Goal: Task Accomplishment & Management: Use online tool/utility

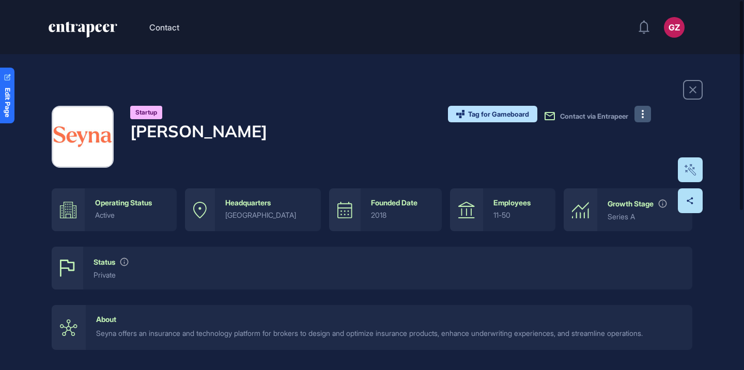
click at [642, 117] on icon at bounding box center [642, 114] width 2 height 8
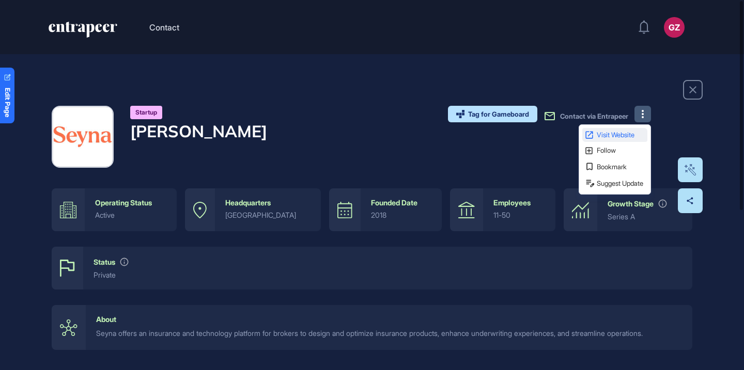
click at [638, 132] on span "Visit Website" at bounding box center [620, 135] width 49 height 7
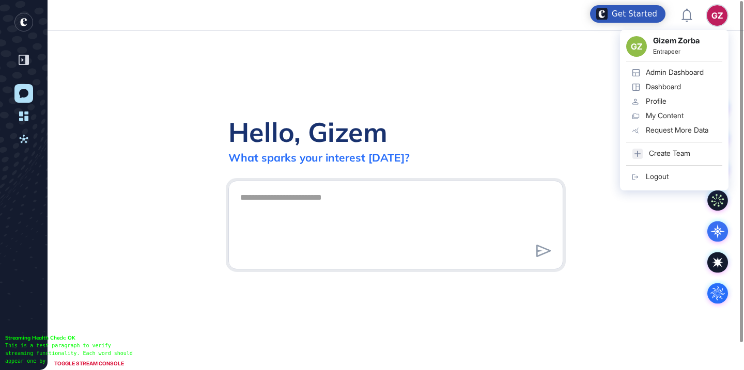
click at [693, 69] on div "Admin Dashboard" at bounding box center [675, 72] width 58 height 8
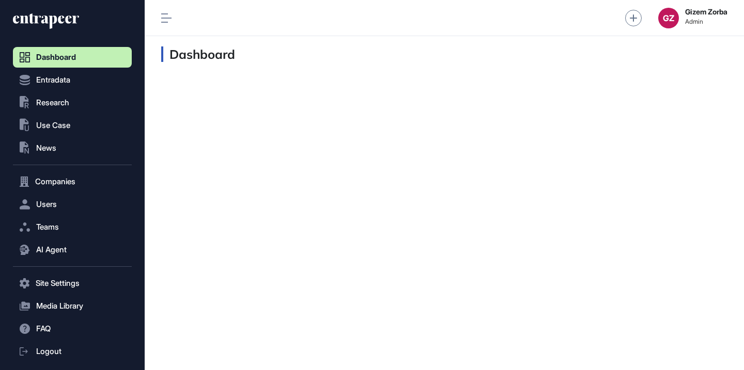
scroll to position [1, 1]
click at [58, 23] on icon at bounding box center [46, 21] width 66 height 17
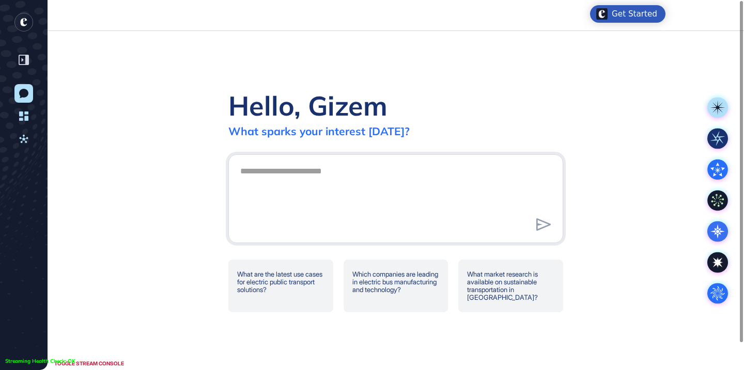
scroll to position [1, 1]
click at [714, 134] on rect at bounding box center [717, 138] width 21 height 21
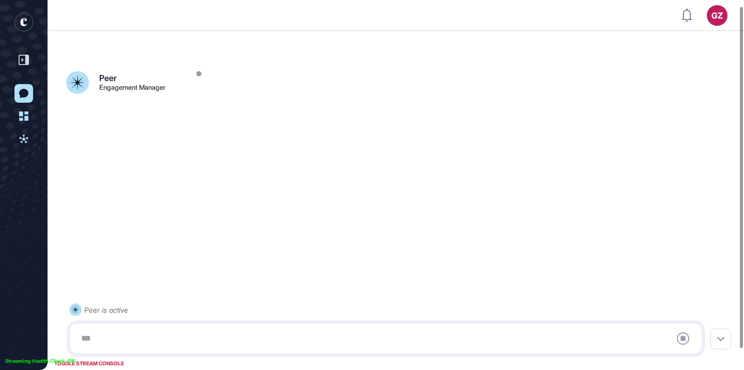
scroll to position [29, 0]
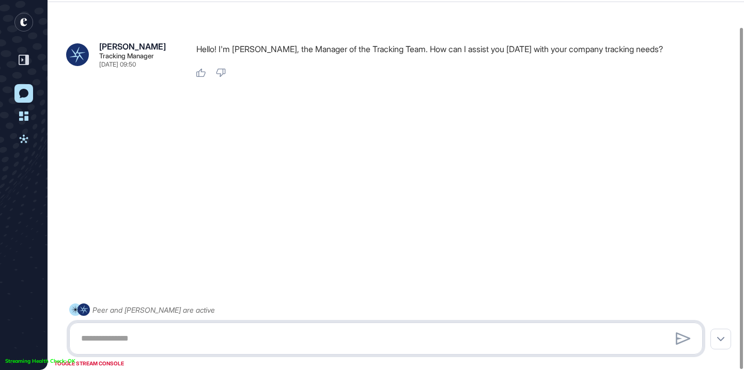
click at [248, 340] on textarea at bounding box center [386, 338] width 622 height 21
paste textarea "**********"
type textarea "**********"
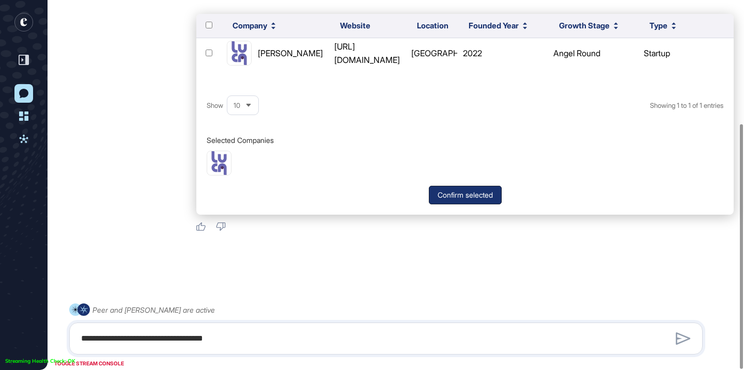
click at [446, 197] on button "Confirm selected" at bounding box center [465, 195] width 73 height 19
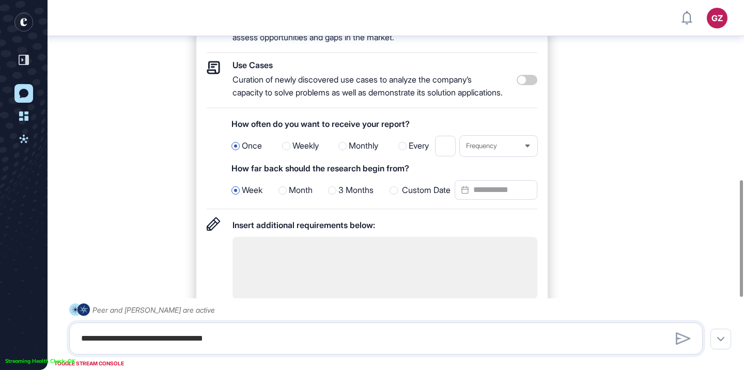
scroll to position [590, 0]
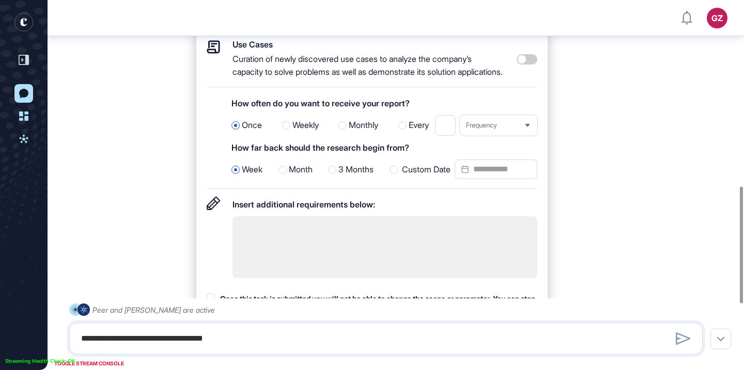
click at [394, 174] on div at bounding box center [393, 170] width 8 height 8
click at [506, 179] on input "Custom Date" at bounding box center [495, 170] width 83 height 20
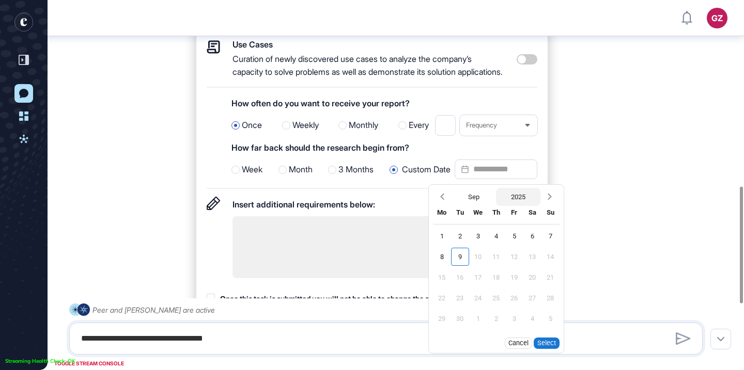
click at [517, 206] on button "2025" at bounding box center [518, 197] width 44 height 18
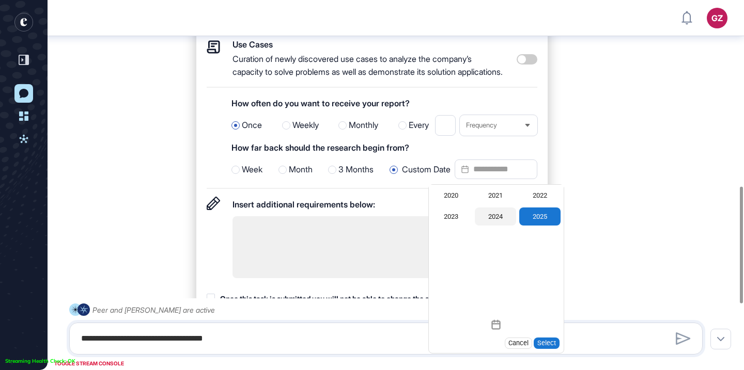
click at [494, 226] on div "2024" at bounding box center [495, 217] width 41 height 18
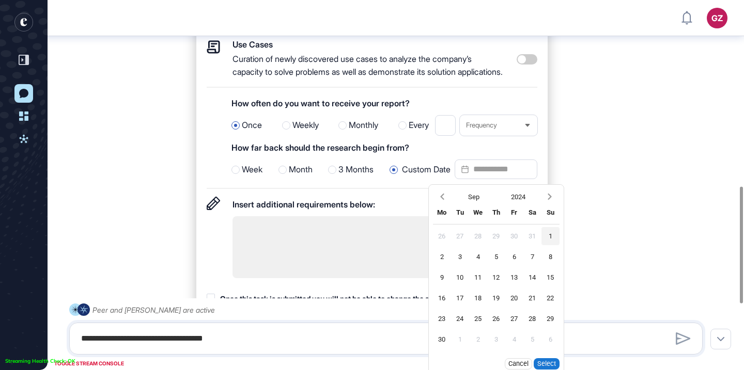
click at [547, 245] on div "1" at bounding box center [550, 236] width 18 height 18
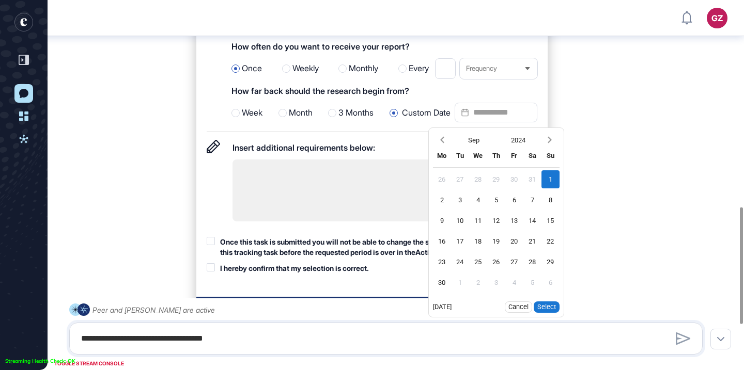
scroll to position [666, 0]
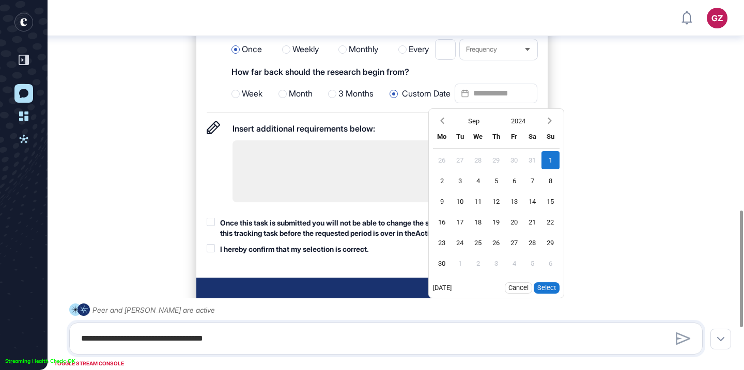
click at [546, 294] on button "Select" at bounding box center [546, 287] width 26 height 11
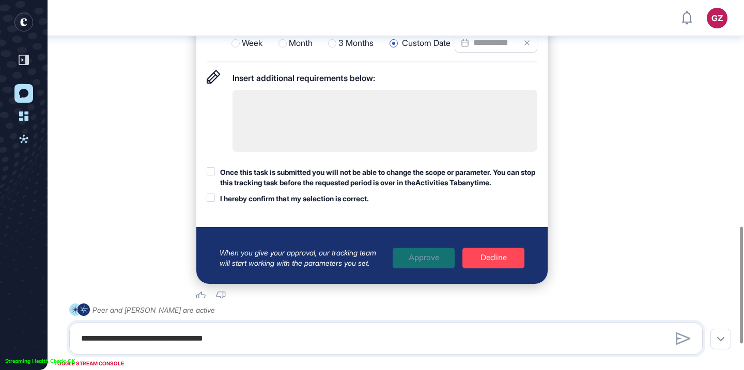
scroll to position [718, 0]
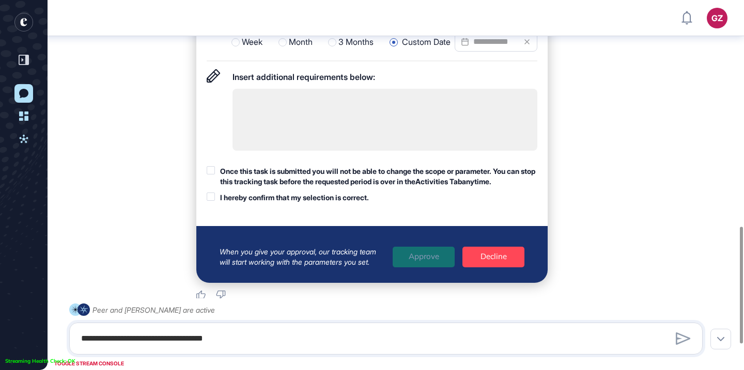
click at [211, 175] on div at bounding box center [211, 170] width 8 height 8
click at [212, 201] on div at bounding box center [211, 197] width 8 height 8
click at [412, 263] on div "Approve" at bounding box center [423, 257] width 62 height 21
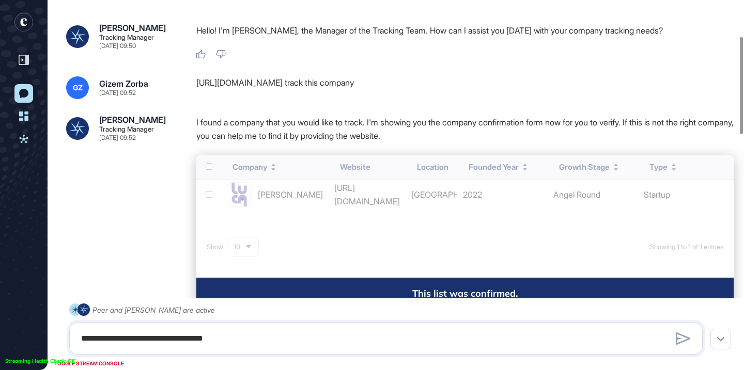
scroll to position [0, 0]
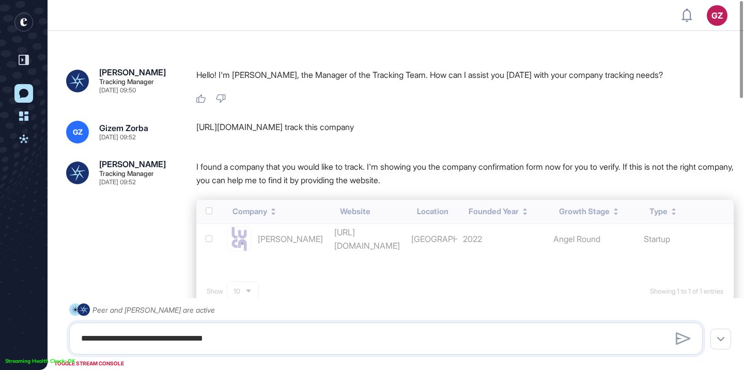
click at [408, 72] on p "Hello! I'm Tracy, the Manager of the Tracking Team. How can I assist you today …" at bounding box center [464, 74] width 537 height 13
click at [338, 123] on div "https://luca.health/ track this company" at bounding box center [464, 132] width 537 height 23
copy div "https://luca.health/ track this company"
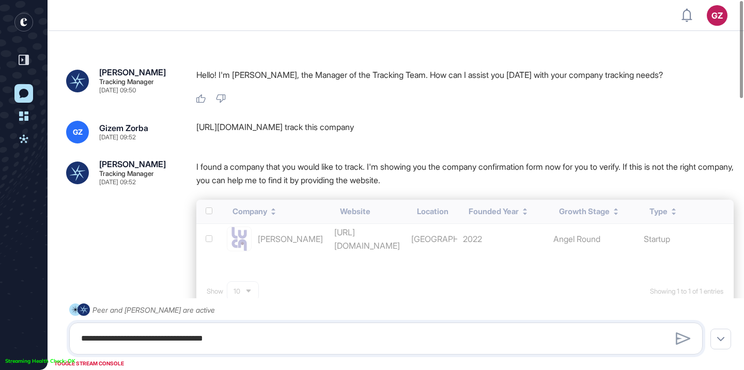
click at [32, 23] on rect "entrapeer-logo" at bounding box center [23, 22] width 19 height 19
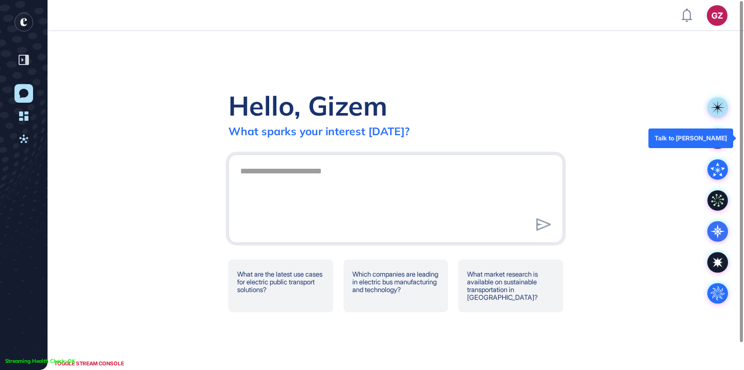
click at [717, 139] on rect at bounding box center [717, 138] width 21 height 21
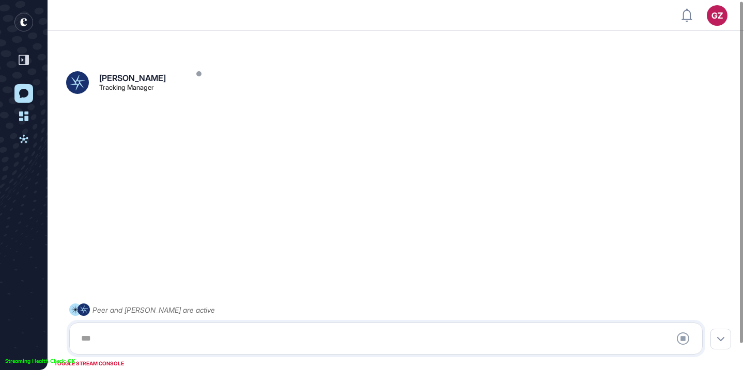
click at [371, 338] on div at bounding box center [386, 338] width 622 height 21
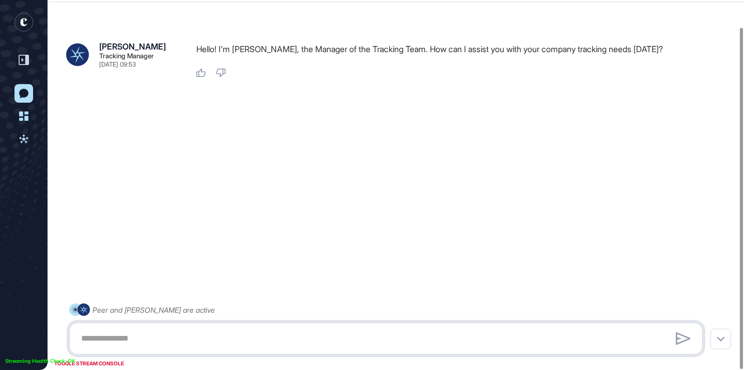
click at [203, 335] on textarea at bounding box center [386, 338] width 622 height 21
paste textarea "**********"
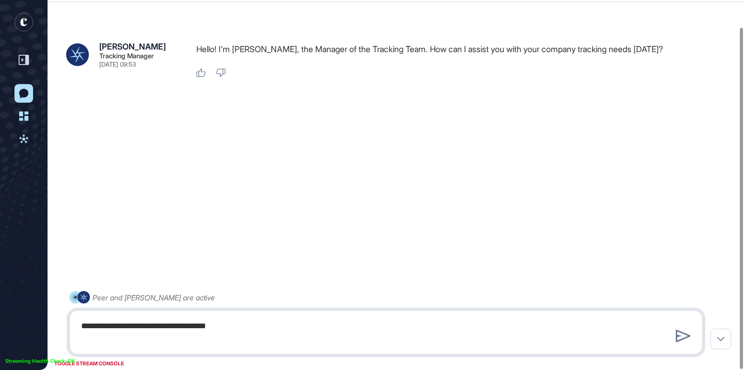
type textarea "**********"
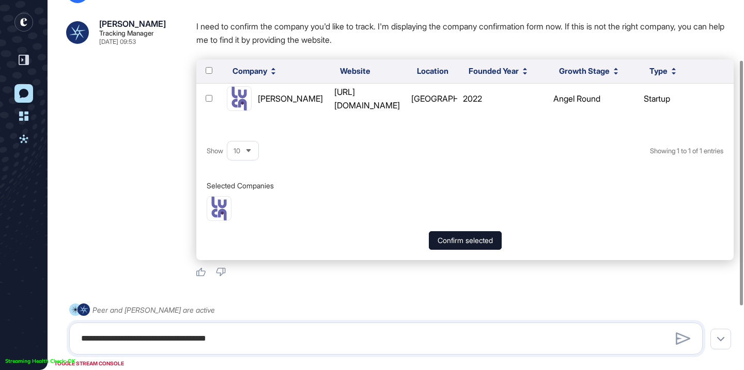
scroll to position [186, 0]
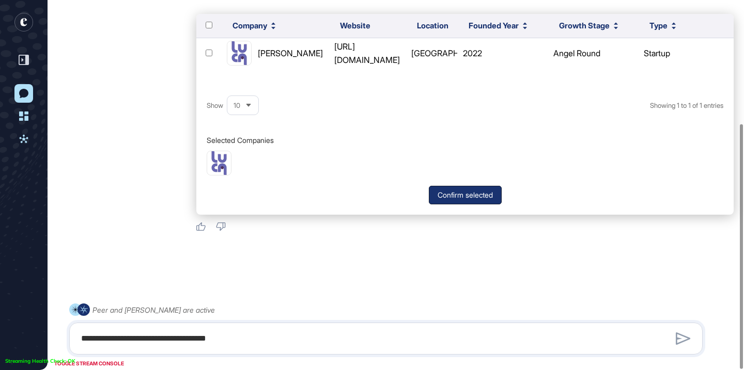
click at [470, 187] on button "Confirm selected" at bounding box center [465, 195] width 73 height 19
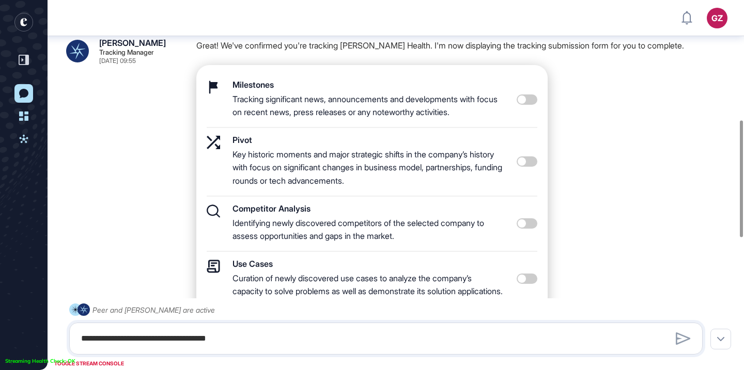
scroll to position [370, 0]
click at [526, 225] on span at bounding box center [526, 224] width 21 height 10
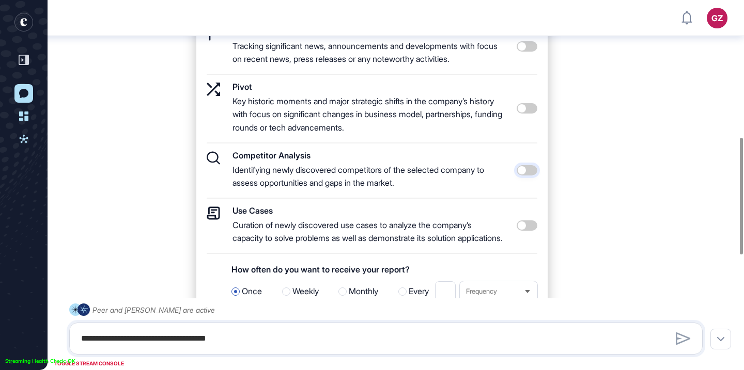
scroll to position [445, 0]
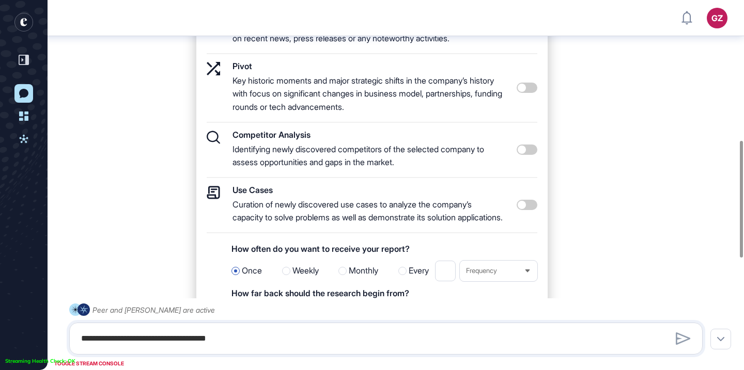
click at [528, 210] on span at bounding box center [526, 205] width 21 height 10
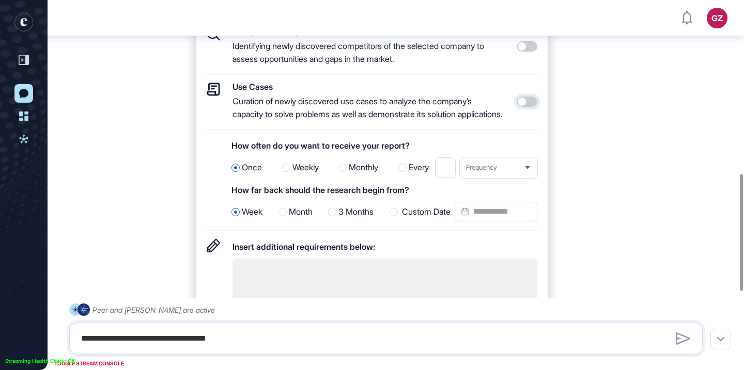
scroll to position [551, 0]
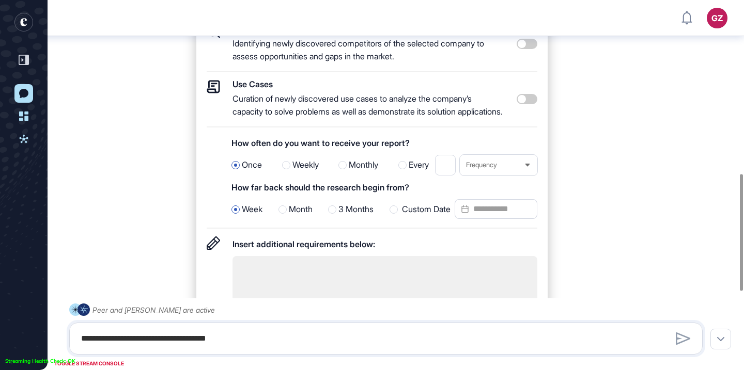
click at [393, 214] on div at bounding box center [393, 210] width 8 height 8
click at [496, 219] on input "Custom Date" at bounding box center [495, 209] width 83 height 20
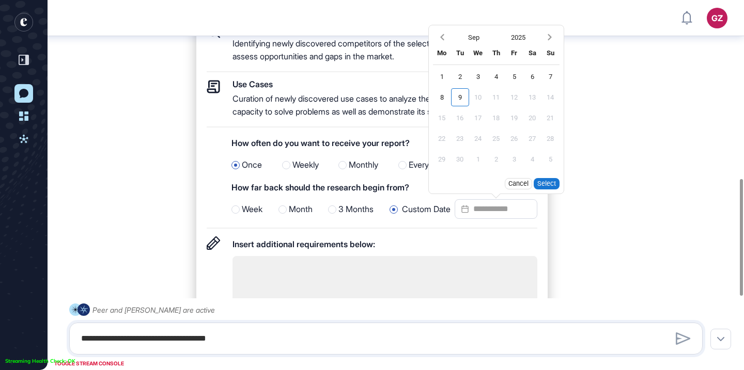
scroll to position [582, 0]
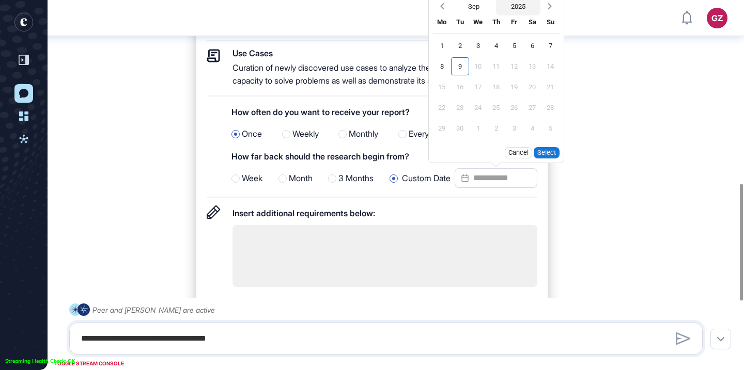
click at [515, 15] on button "2025" at bounding box center [518, 6] width 44 height 18
click at [502, 35] on div "2024" at bounding box center [495, 26] width 41 height 18
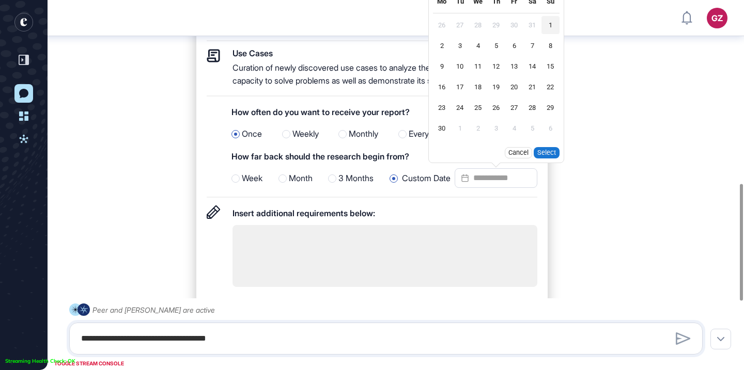
click at [547, 34] on div "1" at bounding box center [550, 25] width 18 height 18
click at [555, 158] on div "01.09.2024 Cancel Select" at bounding box center [496, 153] width 135 height 20
click at [548, 159] on button "Select" at bounding box center [546, 152] width 26 height 11
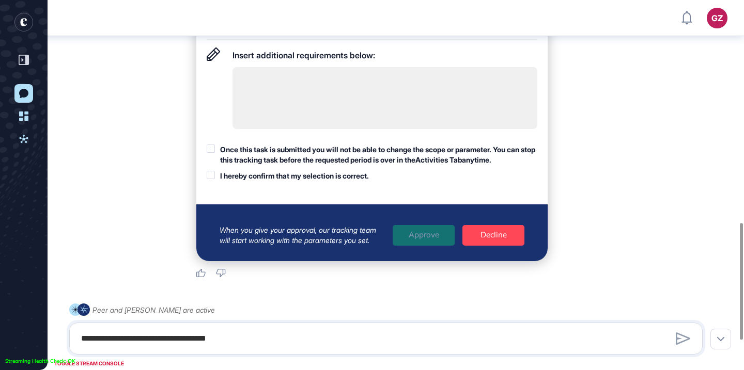
scroll to position [793, 0]
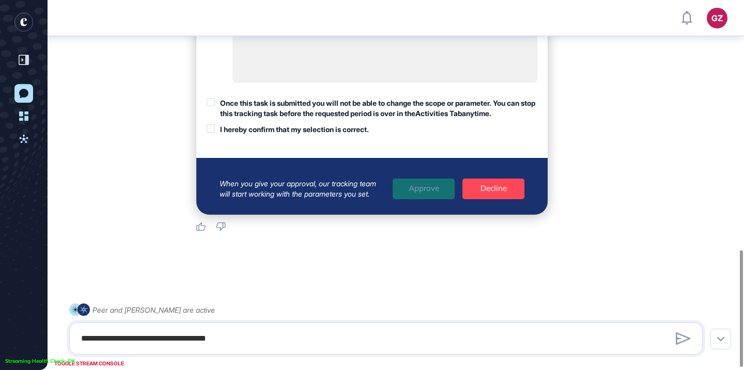
click at [214, 106] on div at bounding box center [211, 102] width 8 height 8
click at [212, 130] on div "Once this task is submitted you will not be able to change the scope or paramet…" at bounding box center [372, 116] width 331 height 37
click at [212, 133] on div at bounding box center [211, 128] width 8 height 8
click at [430, 198] on div "Approve" at bounding box center [423, 189] width 62 height 21
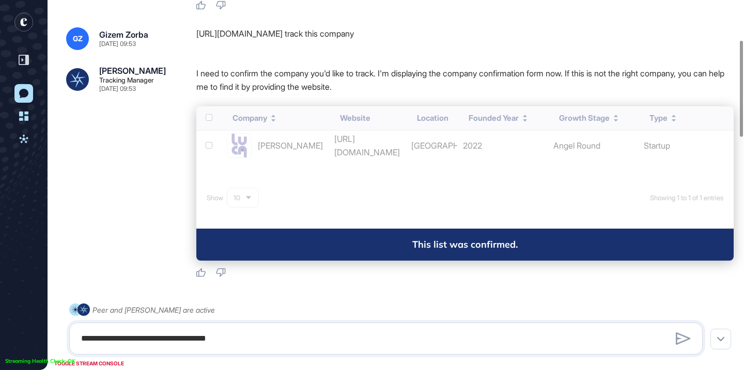
scroll to position [164, 0]
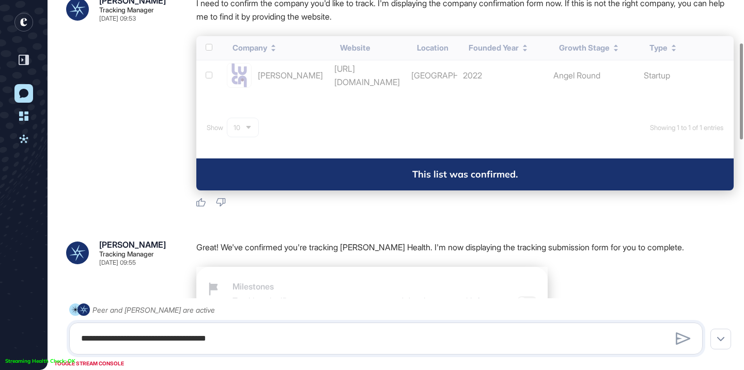
click at [353, 77] on div "Company Website Location Founded Year Growth Stage Type Luca https://luca.healt…" at bounding box center [464, 113] width 537 height 154
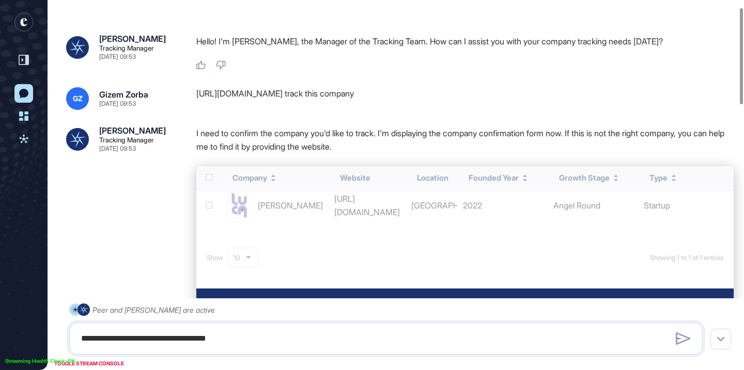
scroll to position [28, 0]
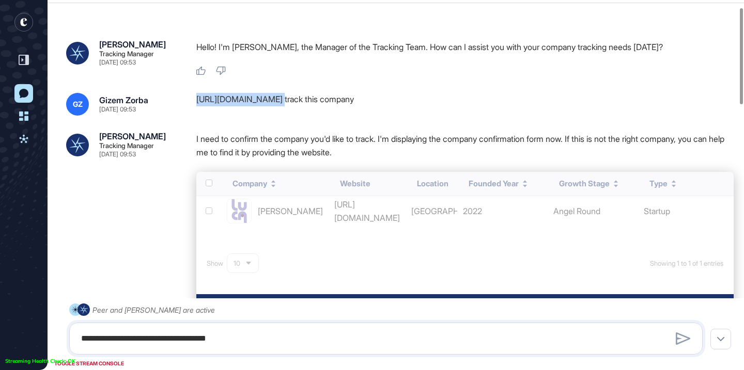
drag, startPoint x: 267, startPoint y: 99, endPoint x: 190, endPoint y: 98, distance: 77.5
click at [190, 98] on div "GZ Gizem Zorba Sep 09, 2025 09:53 https://luca.health/ track this company" at bounding box center [395, 104] width 659 height 23
copy div "https://luca.health"
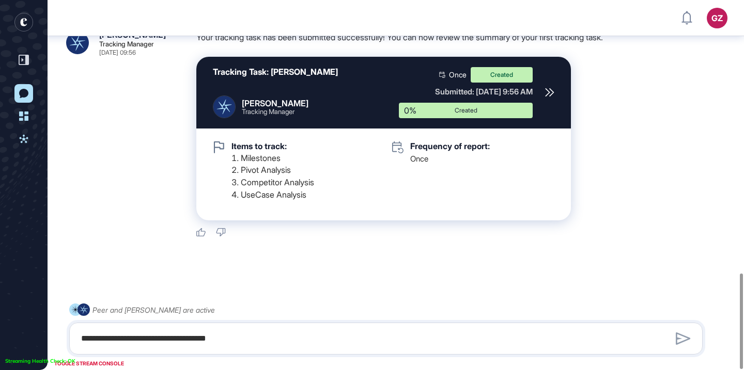
scroll to position [1054, 0]
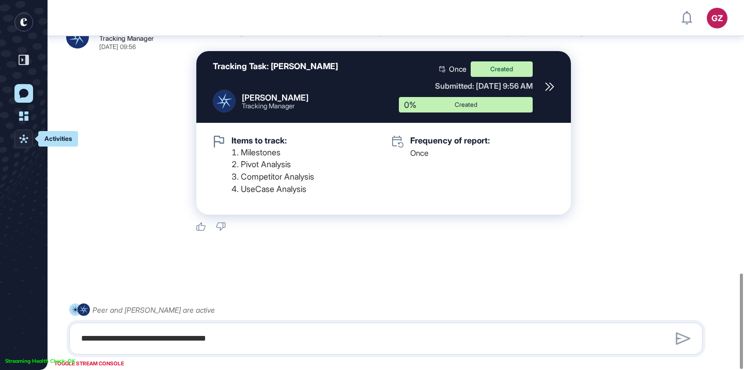
click at [23, 140] on icon at bounding box center [23, 139] width 9 height 8
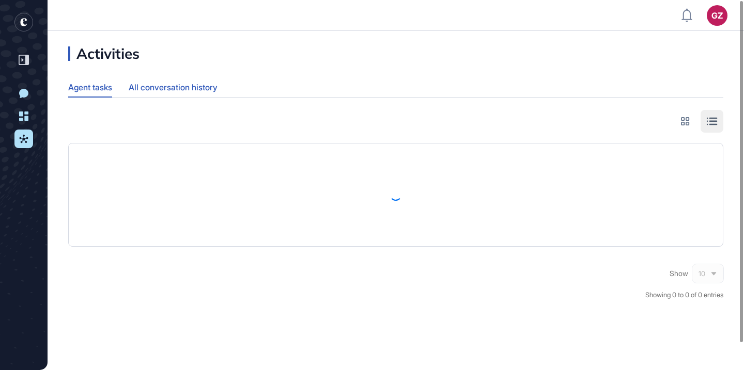
click at [191, 87] on div "All conversation history" at bounding box center [173, 87] width 89 height 20
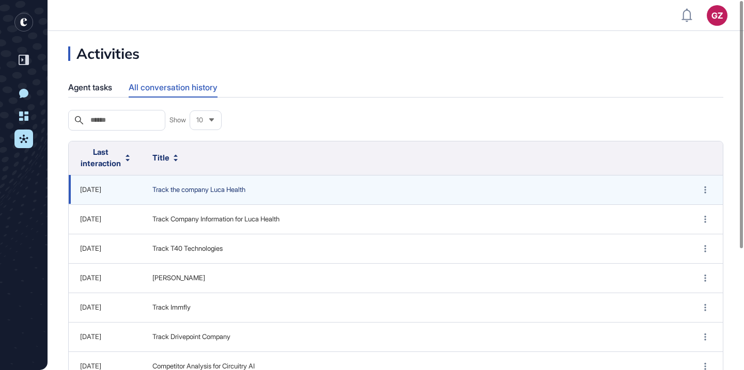
click at [199, 190] on span "Track the company Luca Health" at bounding box center [413, 190] width 523 height 10
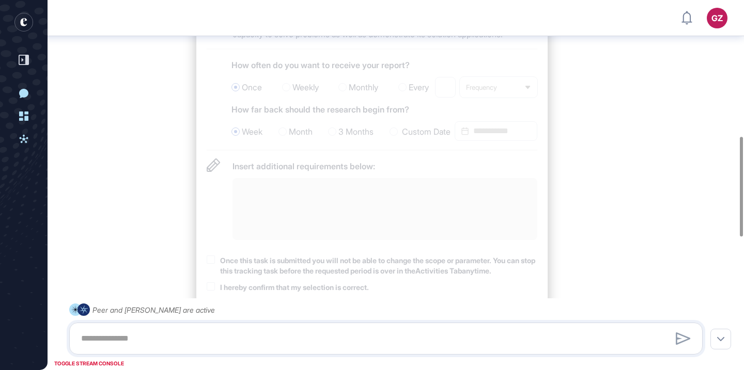
scroll to position [371, 0]
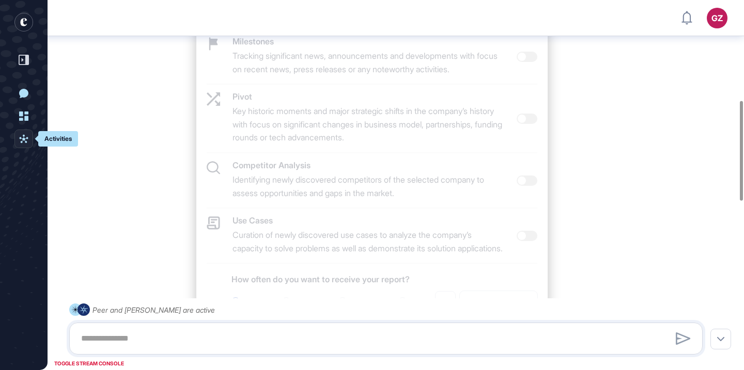
click at [20, 135] on icon at bounding box center [23, 138] width 9 height 9
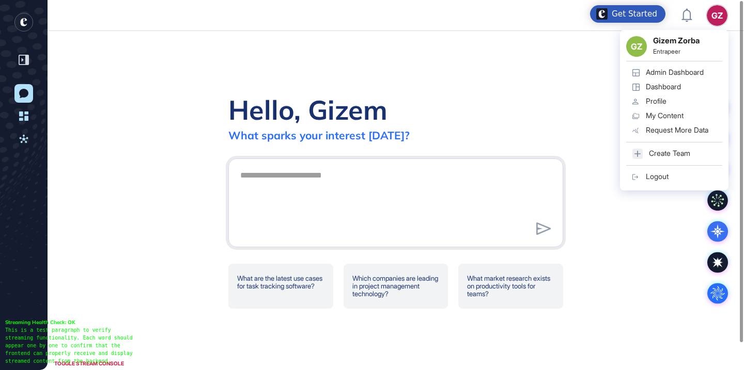
click at [690, 78] on link "Admin Dashboard" at bounding box center [674, 73] width 96 height 14
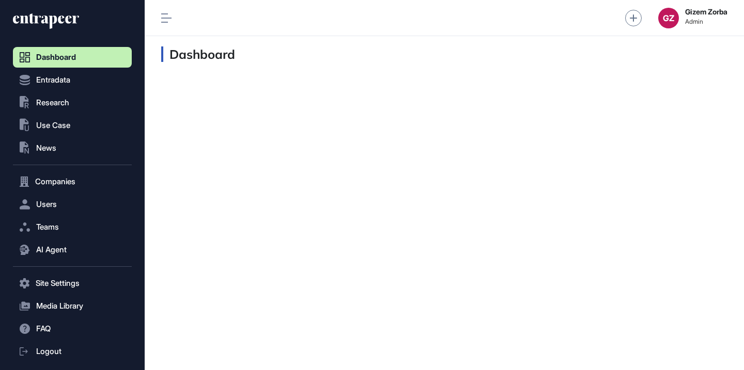
scroll to position [1, 1]
click at [67, 98] on button ".st0{fill:currentColor} Research" at bounding box center [72, 102] width 119 height 21
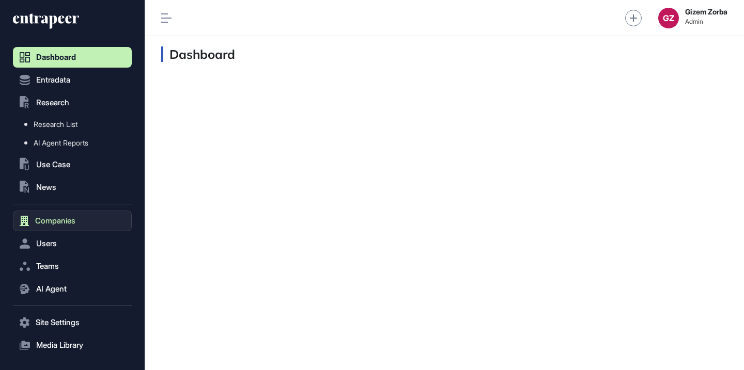
click at [51, 219] on span "Companies" at bounding box center [55, 221] width 40 height 8
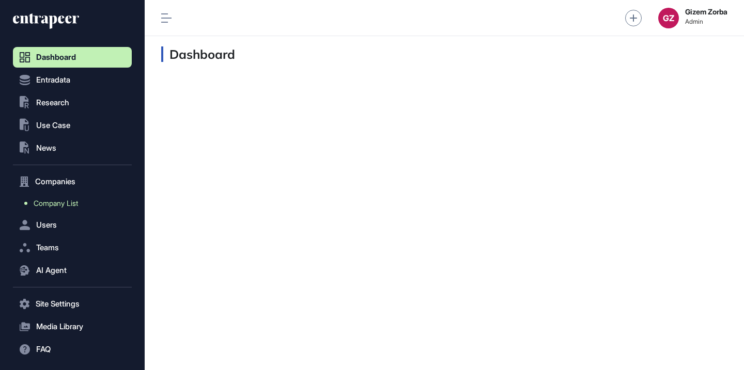
click at [78, 203] on span "Company List" at bounding box center [56, 203] width 44 height 8
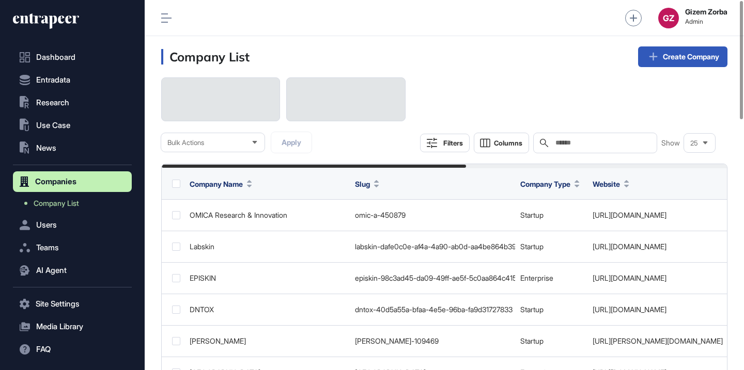
click at [567, 145] on input "text" at bounding box center [602, 143] width 96 height 8
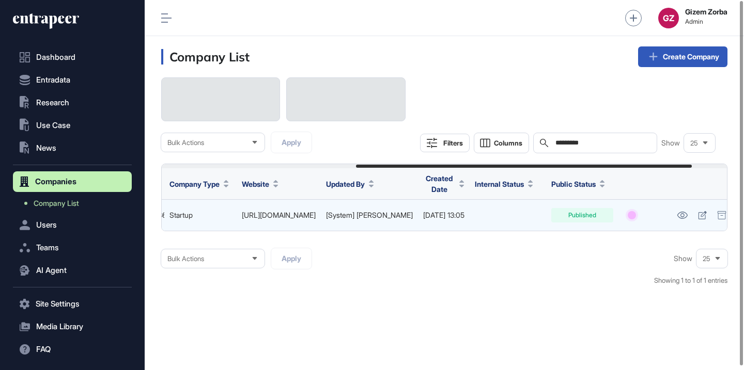
scroll to position [0, 386]
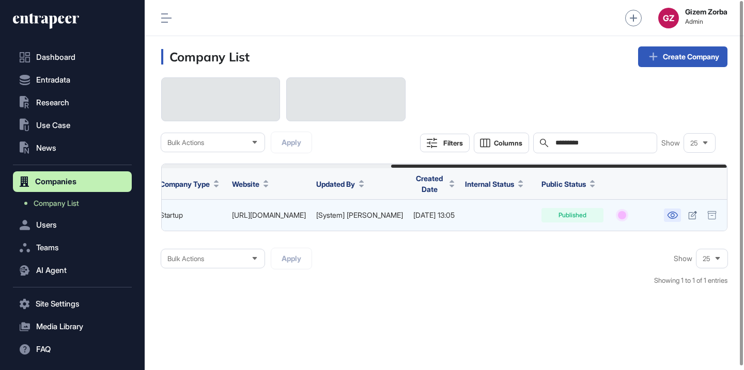
type input "*********"
click at [676, 216] on icon at bounding box center [672, 215] width 11 height 7
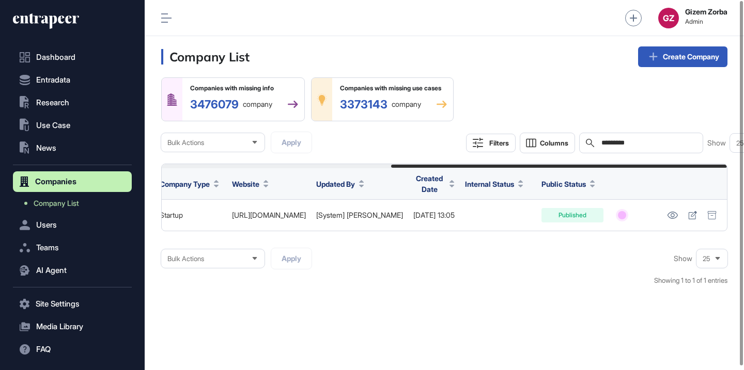
click at [640, 146] on input "*********" at bounding box center [648, 143] width 96 height 8
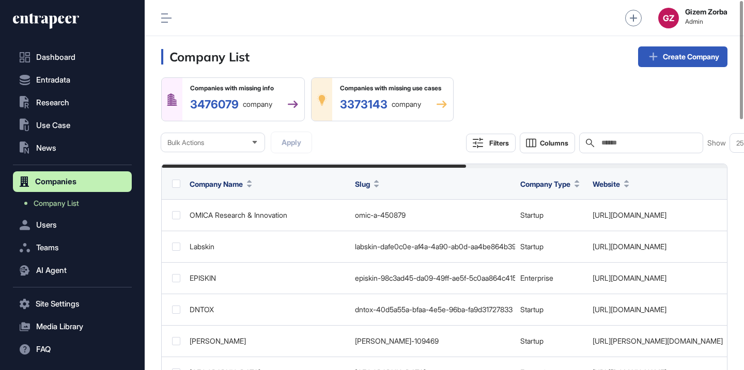
click at [620, 148] on div "Search" at bounding box center [641, 143] width 124 height 21
paste input "**********"
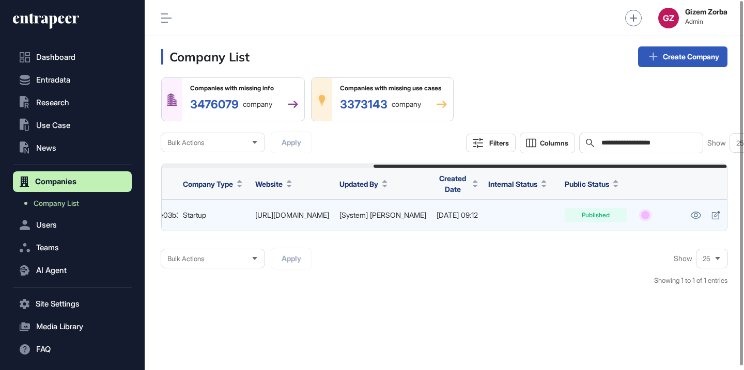
scroll to position [0, 339]
type input "**********"
click at [688, 215] on icon at bounding box center [693, 215] width 10 height 7
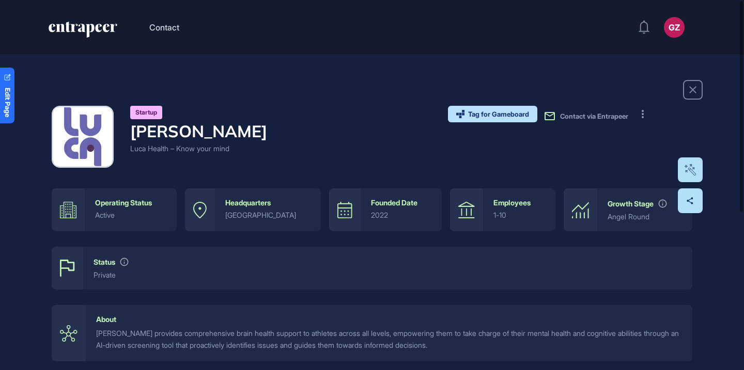
click at [357, 75] on div "Startup [PERSON_NAME] Health – Know your mind Tag for Gameboard Build Partner I…" at bounding box center [372, 220] width 744 height 333
